Goal: Task Accomplishment & Management: Complete application form

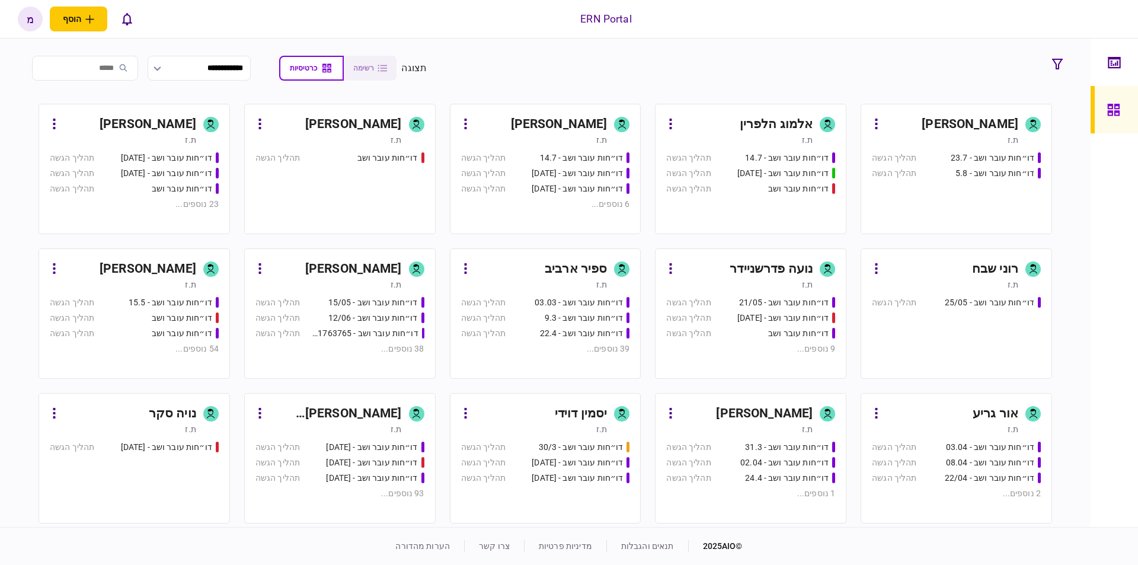
click at [981, 120] on div "[PERSON_NAME]" at bounding box center [969, 124] width 97 height 19
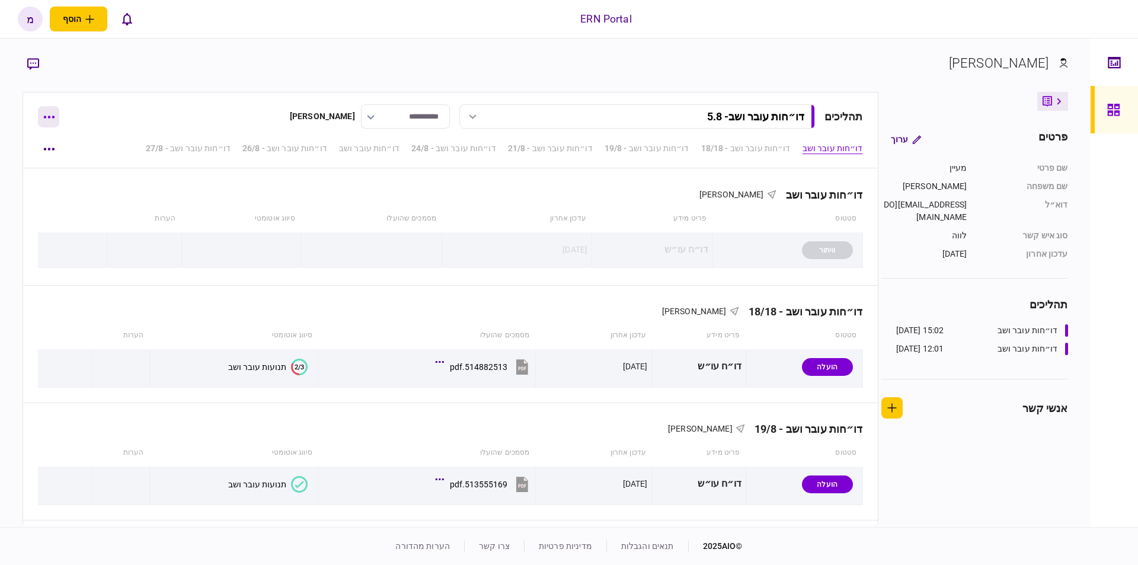
click at [50, 107] on button "button" at bounding box center [48, 116] width 21 height 21
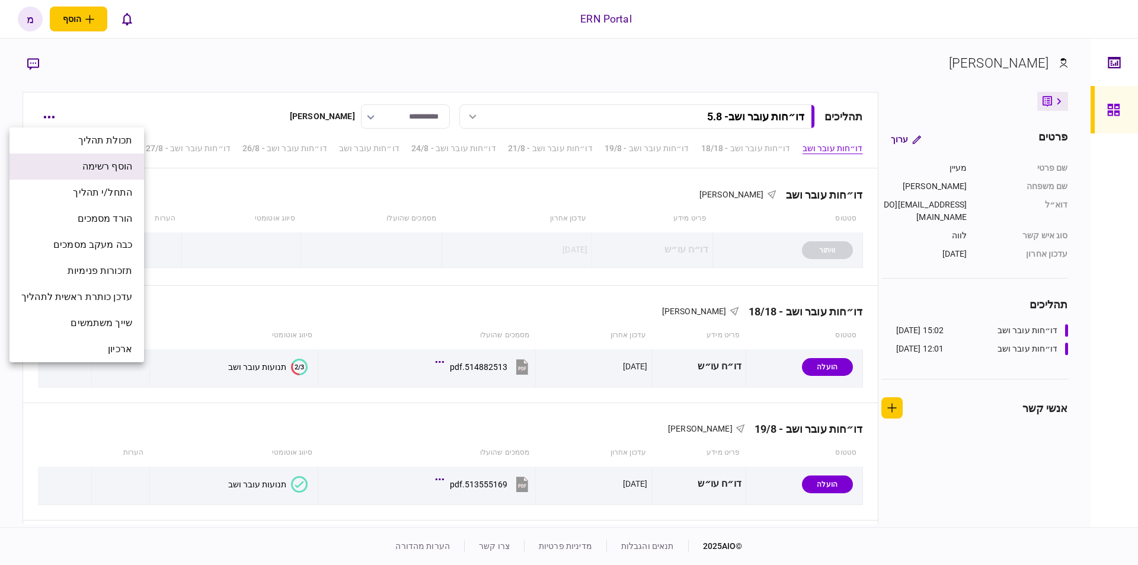
click at [95, 167] on span "הוסף רשימה" at bounding box center [107, 166] width 50 height 14
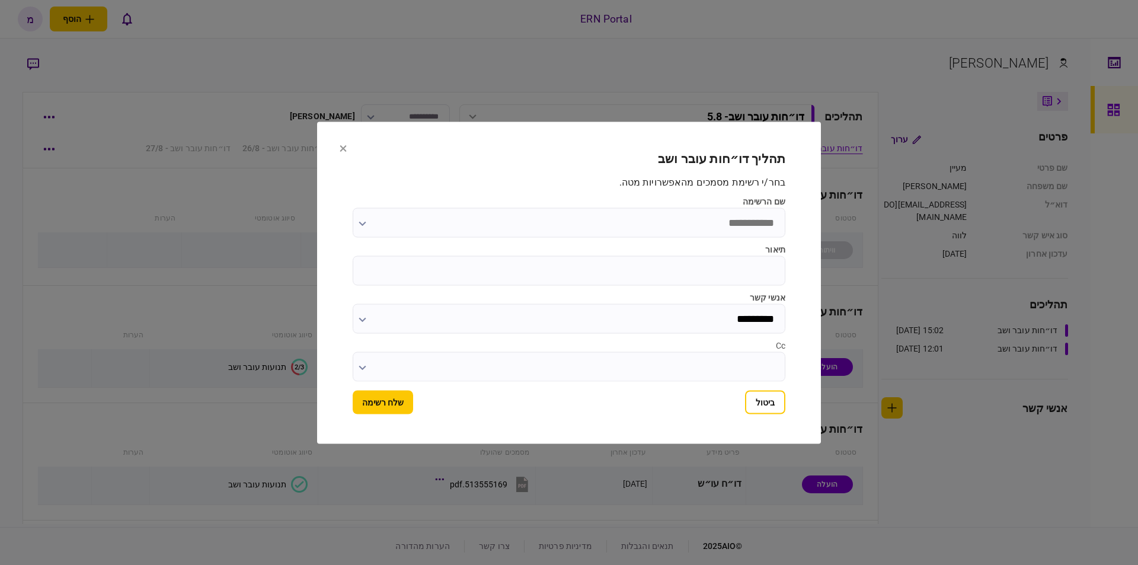
click at [357, 220] on input "שם הרשימה" at bounding box center [569, 222] width 433 height 30
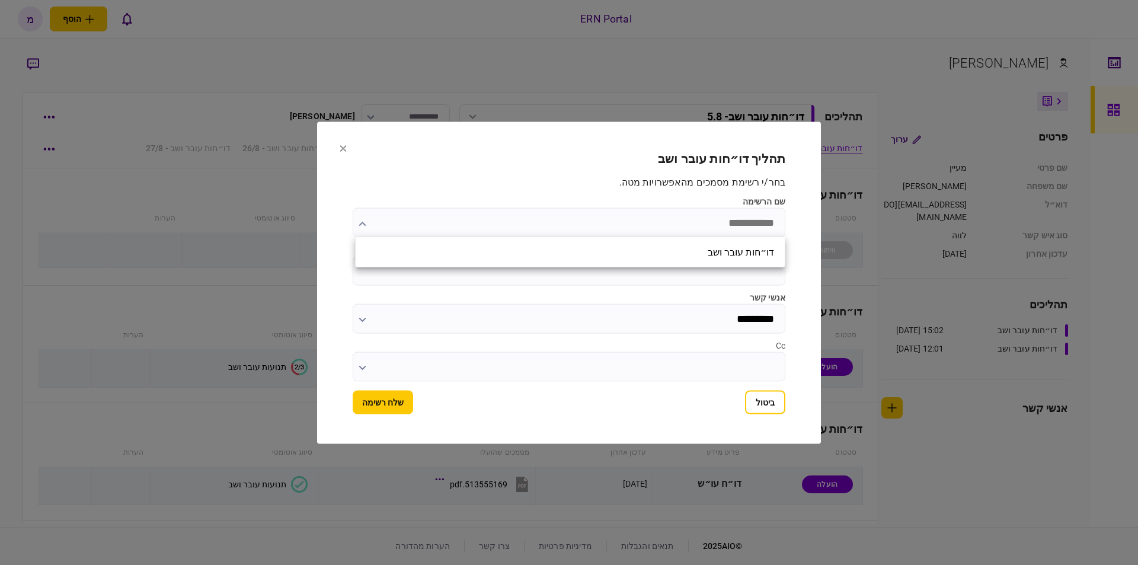
click at [376, 219] on div at bounding box center [569, 282] width 1138 height 565
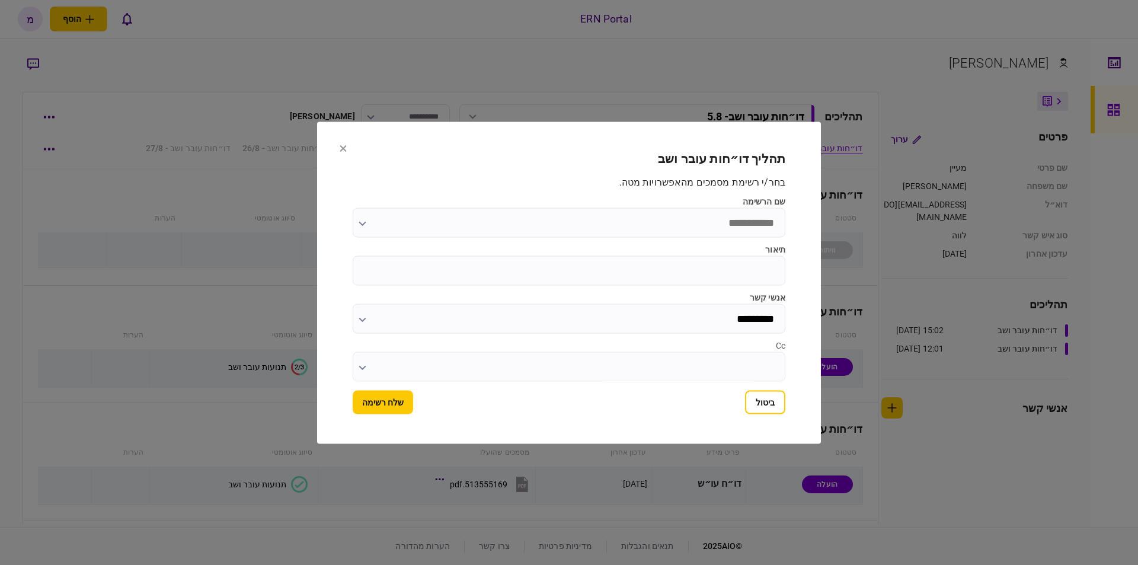
click at [476, 222] on input "שם הרשימה" at bounding box center [569, 222] width 433 height 30
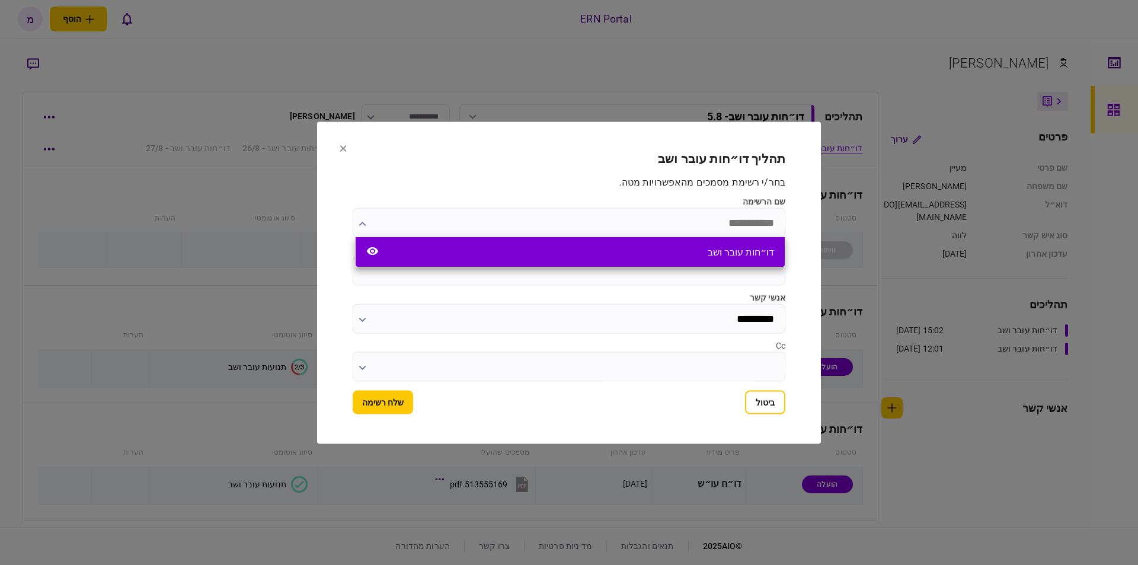
click at [674, 252] on div "דו״חות עובר ושב" at bounding box center [570, 252] width 429 height 30
type input "**********"
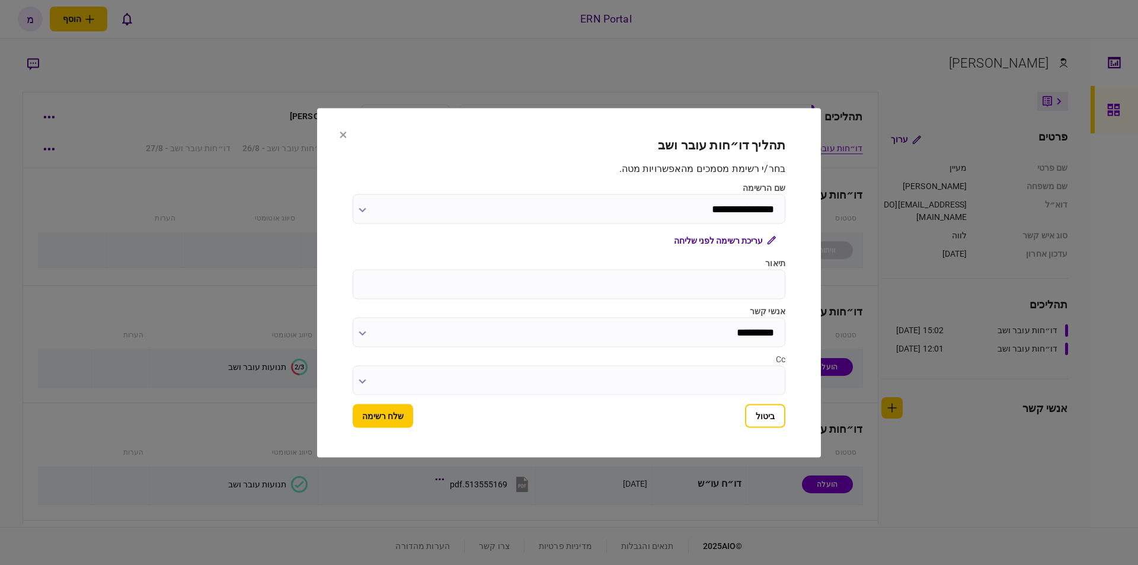
click at [676, 283] on input "תיאור" at bounding box center [569, 284] width 433 height 30
type input "****"
click at [380, 420] on button "שלח רשימה" at bounding box center [383, 416] width 60 height 24
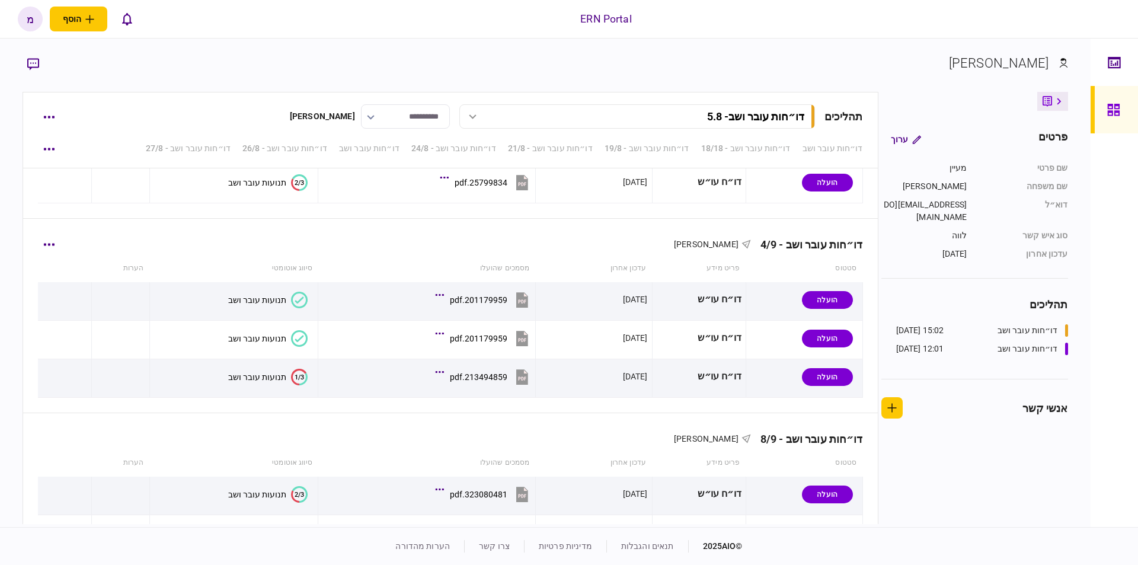
scroll to position [1565, 0]
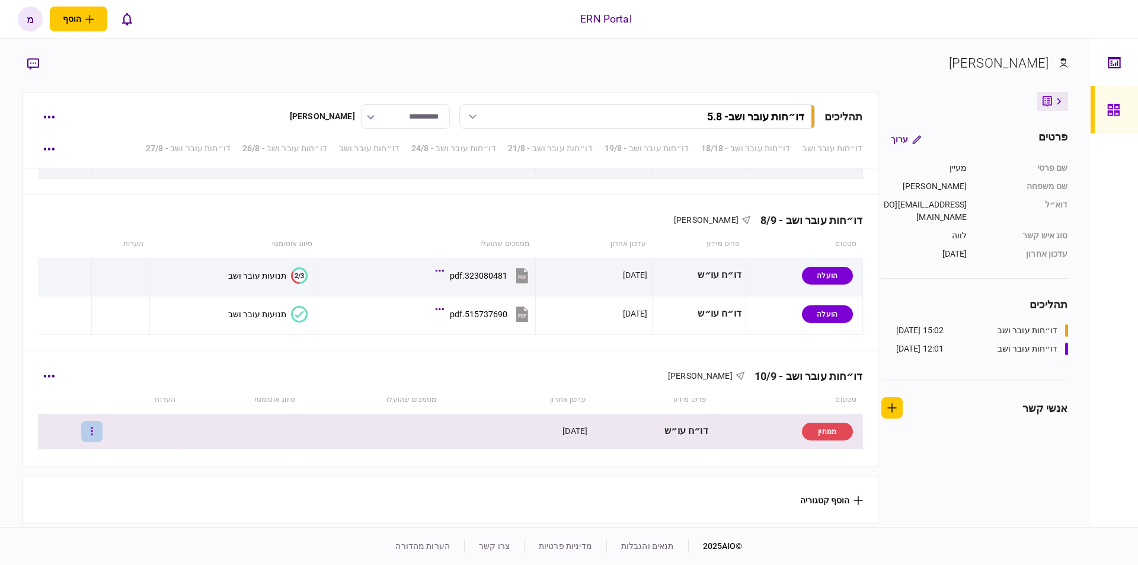
click at [103, 433] on button "button" at bounding box center [91, 431] width 21 height 21
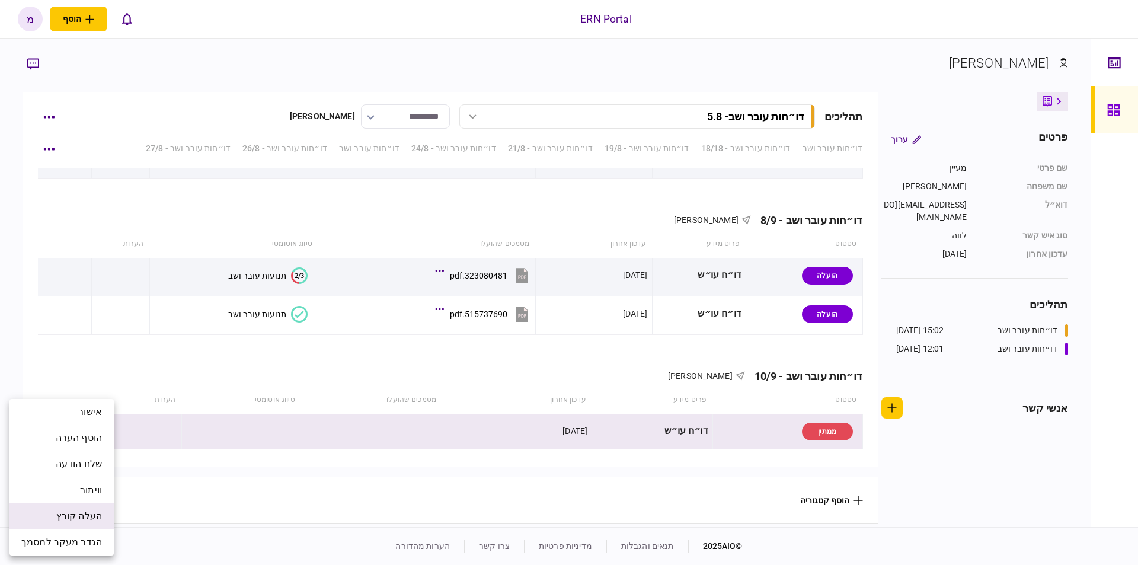
click at [89, 511] on li "העלה קובץ" at bounding box center [61, 516] width 104 height 26
